Goal: Information Seeking & Learning: Check status

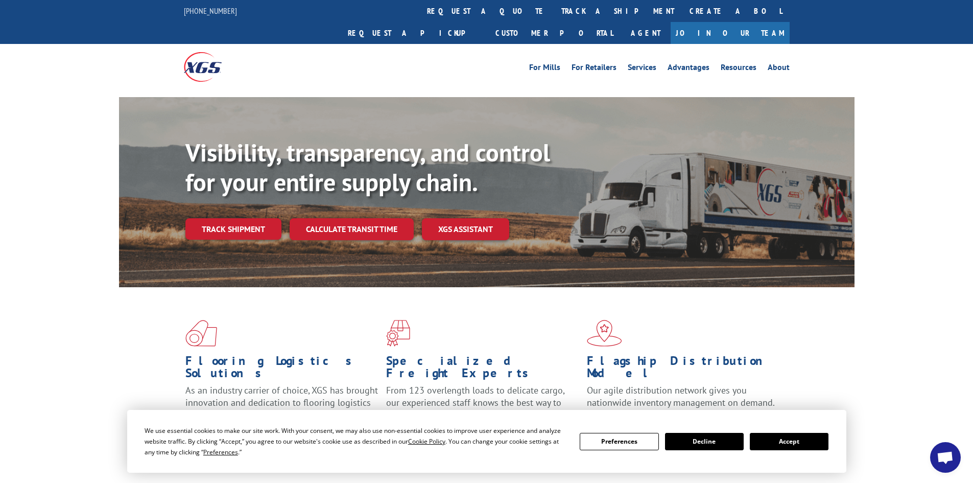
click at [246, 192] on div "Visibility, transparency, and control for your entire supply chain. Track shipm…" at bounding box center [519, 209] width 669 height 142
click at [251, 218] on link "Track shipment" at bounding box center [233, 228] width 96 height 21
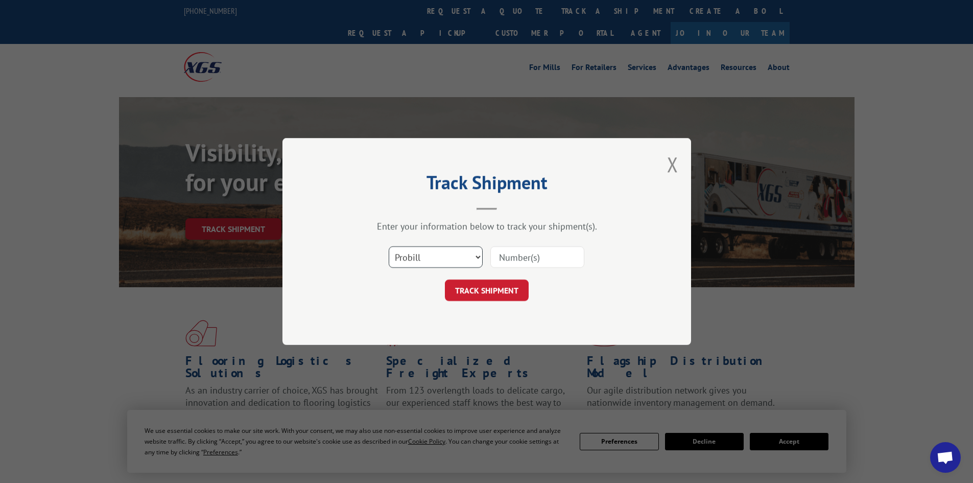
click at [439, 252] on select "Select category... Probill BOL PO" at bounding box center [436, 256] width 94 height 21
select select "po"
click at [389, 246] on select "Select category... Probill BOL PO" at bounding box center [436, 256] width 94 height 21
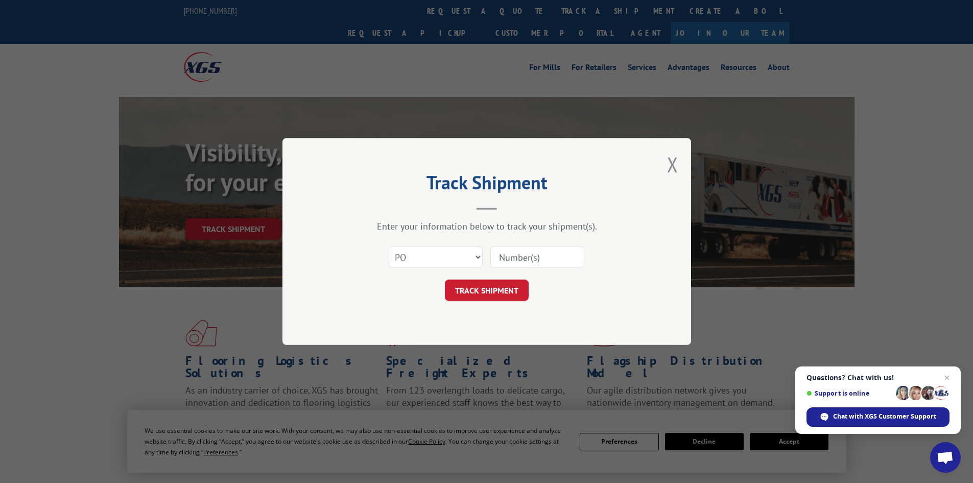
click at [509, 250] on input at bounding box center [537, 256] width 94 height 21
paste input "32500471"
type input "32500471"
click at [509, 297] on button "TRACK SHIPMENT" at bounding box center [487, 289] width 84 height 21
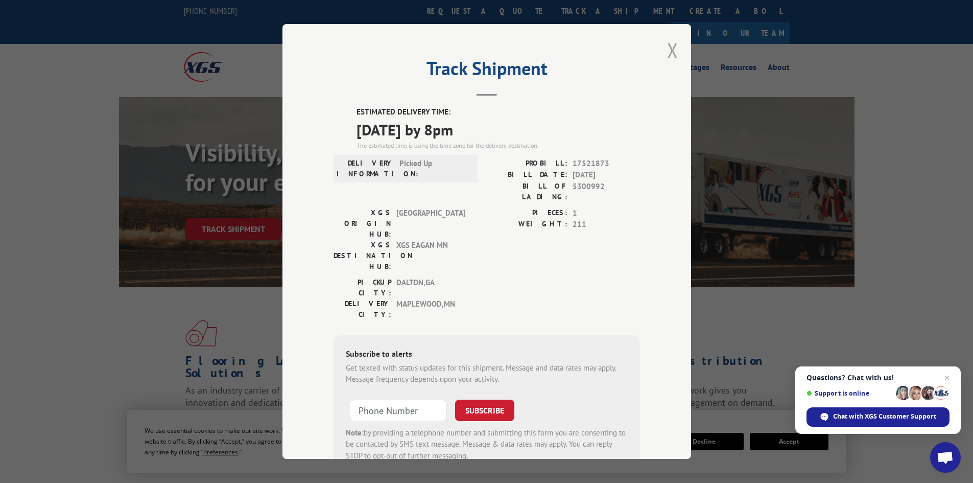
click at [667, 49] on button "Close modal" at bounding box center [672, 50] width 11 height 27
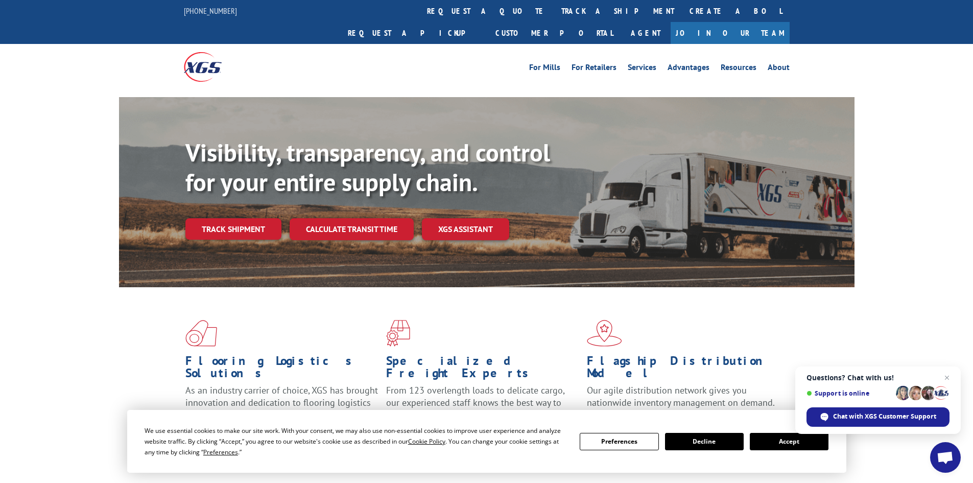
click at [274, 287] on div "Flooring Logistics Solutions As an industry carrier of choice, XGS has brought …" at bounding box center [486, 380] width 735 height 187
click at [252, 218] on link "Track shipment" at bounding box center [233, 228] width 96 height 21
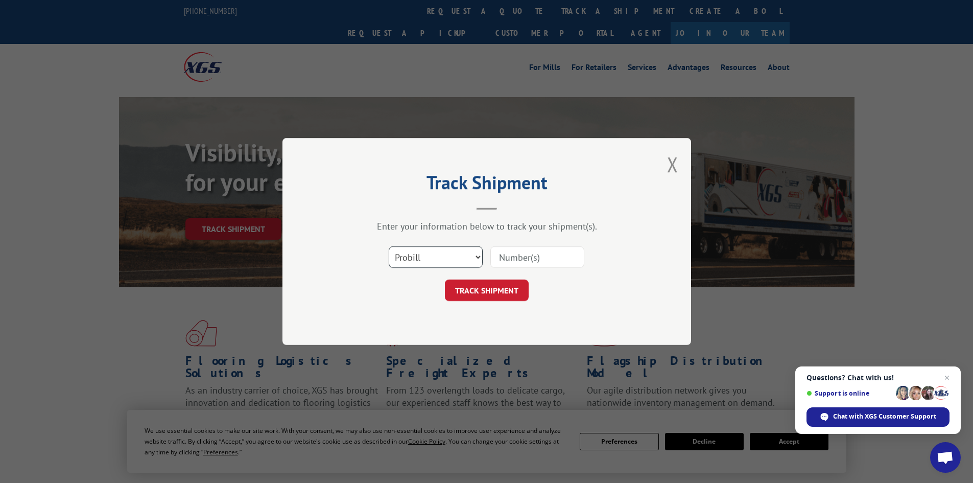
click at [445, 255] on select "Select category... Probill BOL PO" at bounding box center [436, 256] width 94 height 21
select select "po"
click at [389, 246] on select "Select category... Probill BOL PO" at bounding box center [436, 256] width 94 height 21
click at [501, 252] on input at bounding box center [537, 256] width 94 height 21
paste input "32500692"
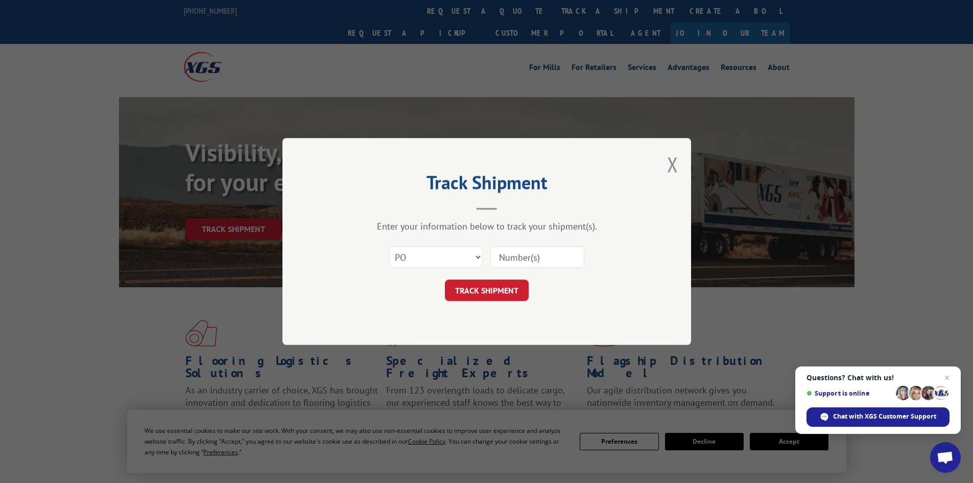
type input "32500692"
click button "TRACK SHIPMENT" at bounding box center [487, 289] width 84 height 21
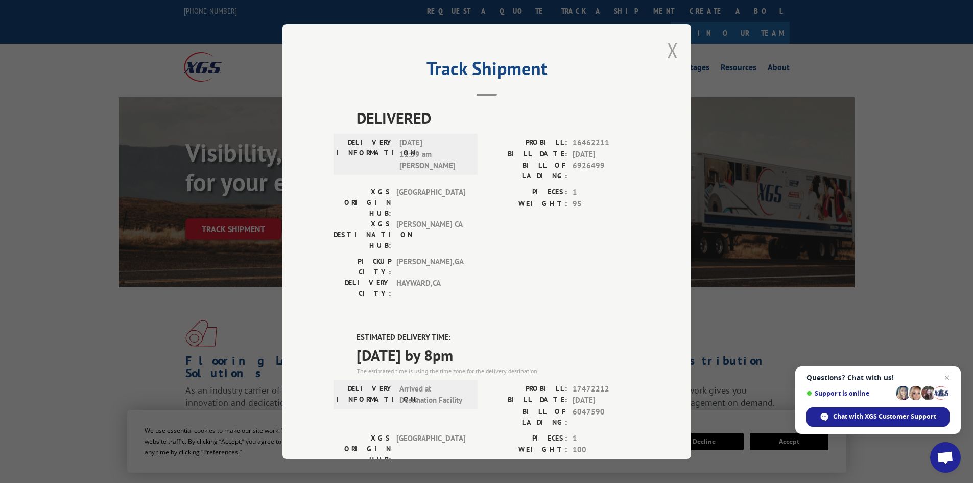
click at [671, 52] on button "Close modal" at bounding box center [672, 50] width 11 height 27
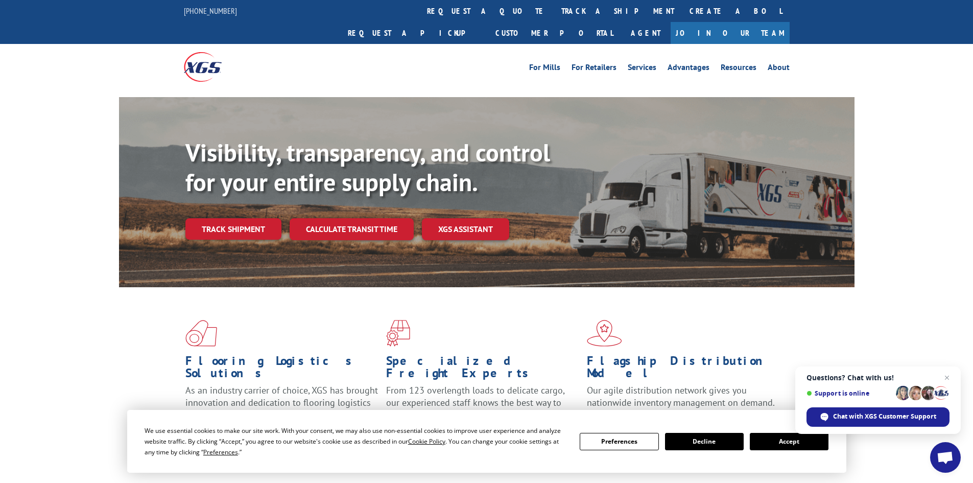
click at [349, 323] on span at bounding box center [285, 333] width 201 height 27
